Goal: Transaction & Acquisition: Subscribe to service/newsletter

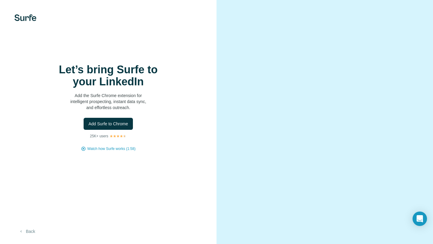
click at [33, 229] on button "Back" at bounding box center [26, 231] width 25 height 11
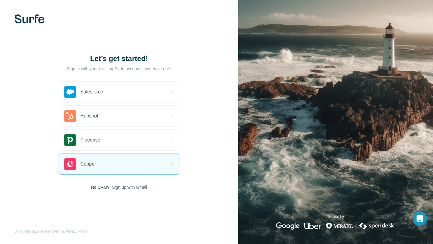
click at [119, 184] on span "Sign up with Gmail" at bounding box center [129, 187] width 35 height 6
